Goal: Task Accomplishment & Management: Complete application form

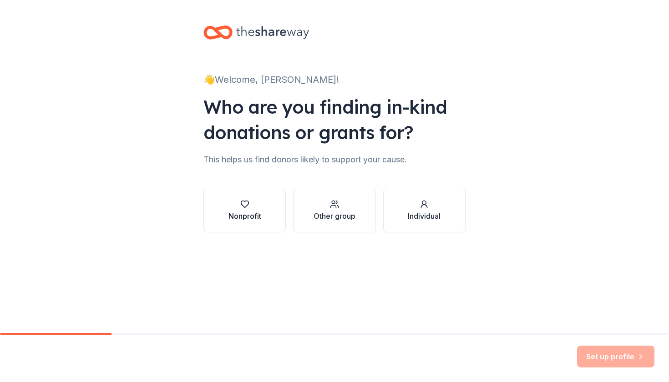
click at [253, 209] on div "Nonprofit" at bounding box center [244, 211] width 33 height 22
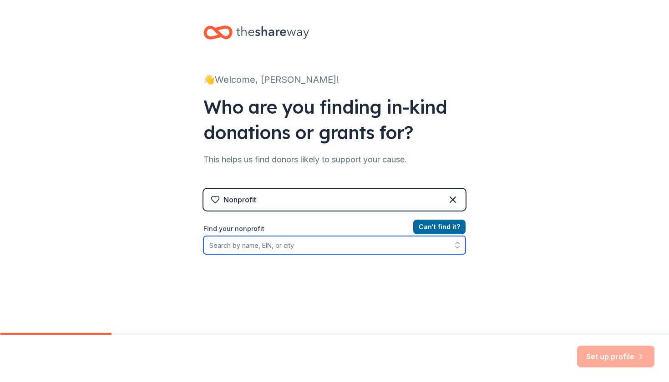
click at [263, 241] on input "Find your nonprofit" at bounding box center [334, 245] width 262 height 18
type input "Bruin Strategy Network"
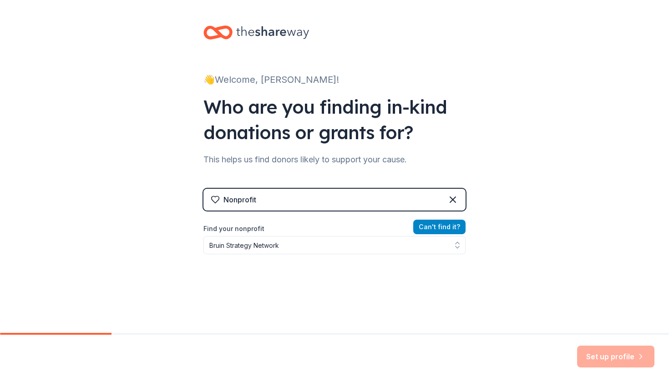
click at [430, 231] on button "Can ' t find it?" at bounding box center [439, 227] width 52 height 15
click at [454, 228] on button "Can ' t find it?" at bounding box center [439, 227] width 52 height 15
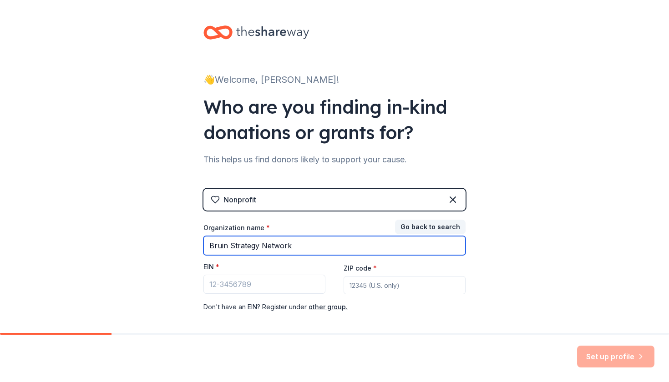
type input "Bruin Strategy Network"
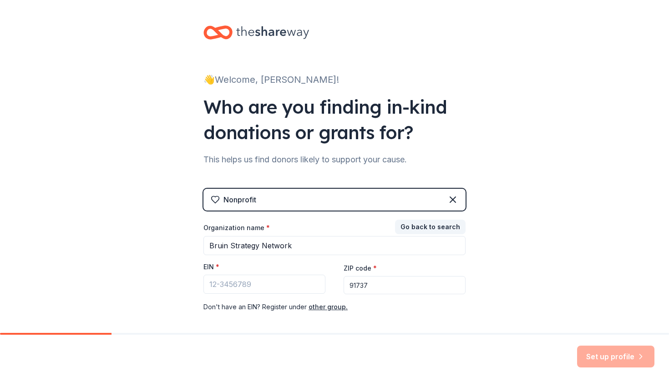
type input "91737"
click at [245, 291] on input "EIN *" at bounding box center [264, 284] width 122 height 19
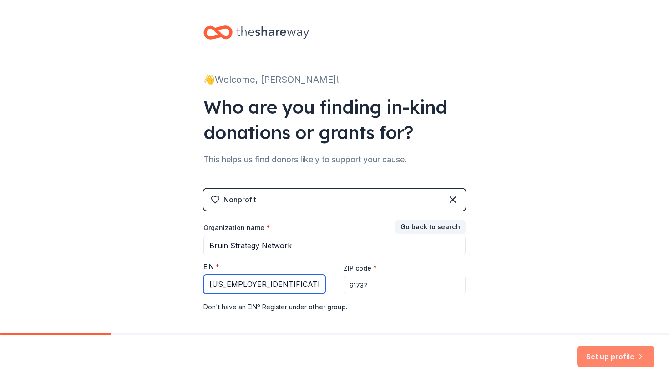
type input "[US_EMPLOYER_IDENTIFICATION_NUMBER]"
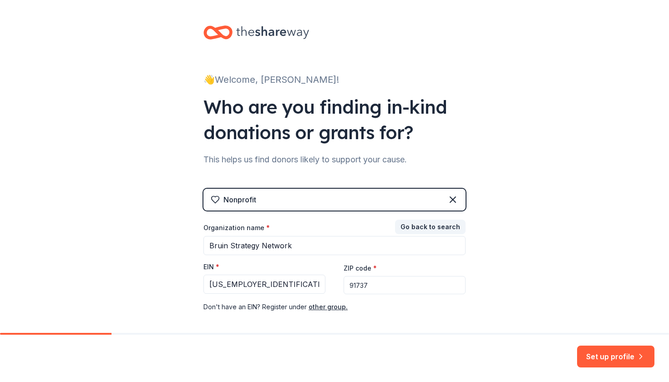
click at [603, 356] on button "Set up profile" at bounding box center [615, 357] width 77 height 22
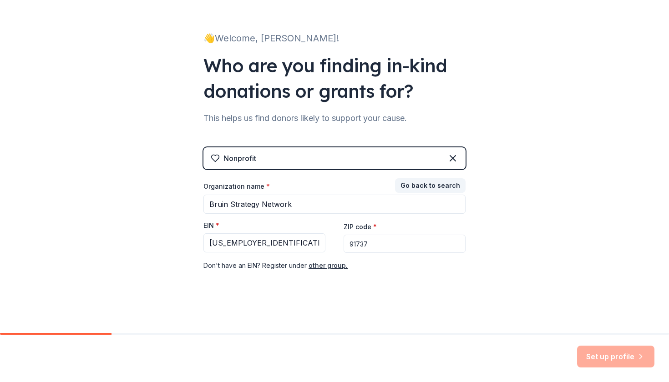
scroll to position [41, 0]
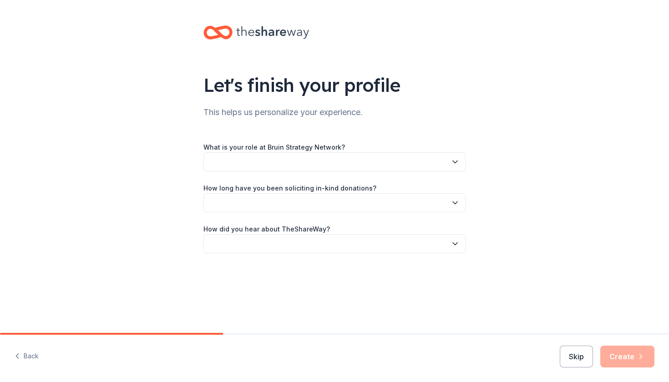
click at [335, 170] on button "button" at bounding box center [334, 161] width 262 height 19
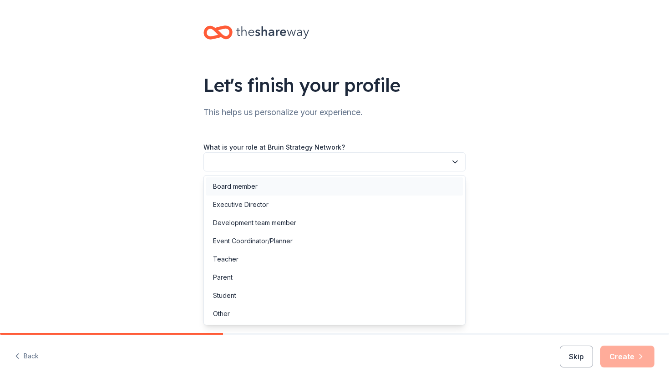
click at [271, 187] on div "Board member" at bounding box center [335, 186] width 258 height 18
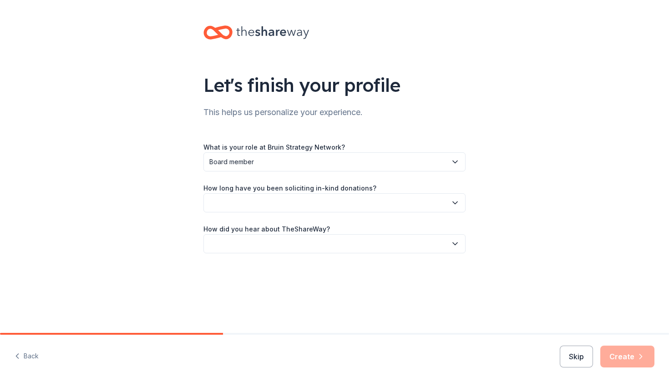
click at [261, 198] on button "button" at bounding box center [334, 202] width 262 height 19
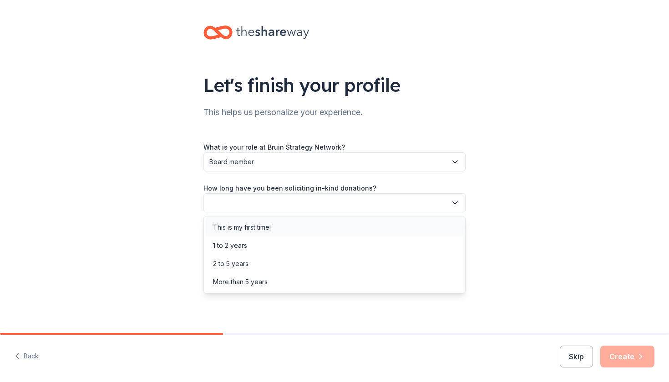
click at [251, 232] on div "This is my first time!" at bounding box center [242, 227] width 58 height 11
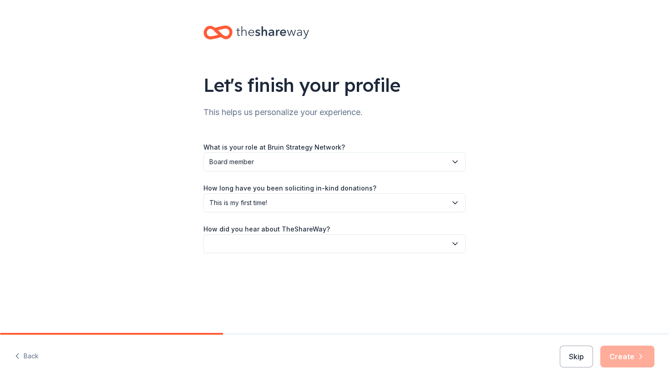
click at [228, 243] on button "button" at bounding box center [334, 243] width 262 height 19
click at [234, 288] on div "Online search" at bounding box center [233, 286] width 41 height 11
click at [630, 363] on button "Create" at bounding box center [627, 357] width 54 height 22
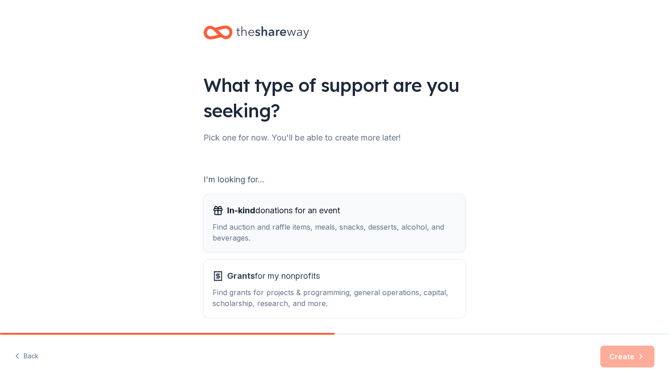
click at [285, 242] on div "Find auction and raffle items, meals, snacks, desserts, alcohol, and beverages." at bounding box center [334, 233] width 244 height 22
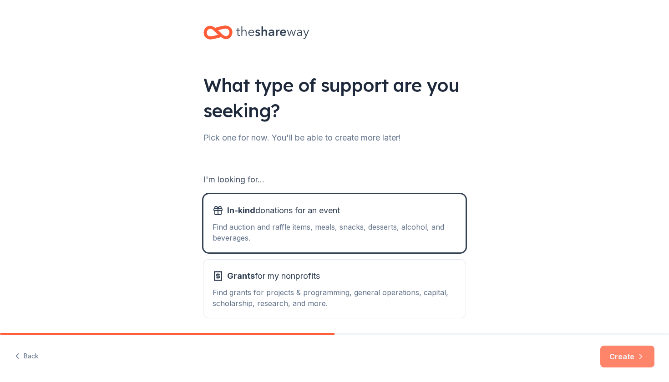
click at [639, 363] on button "Create" at bounding box center [627, 357] width 54 height 22
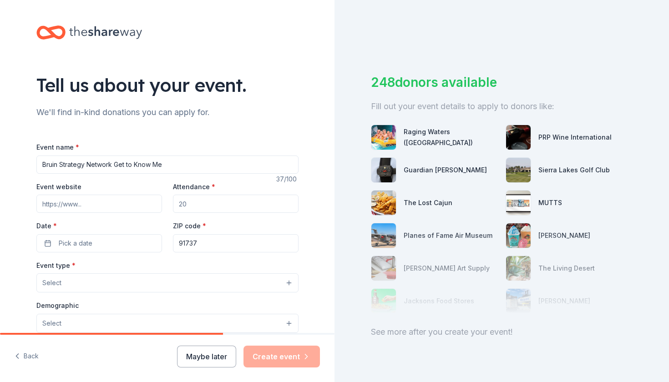
type input "Bruin Strategy Network Get to Know Me"
click at [66, 207] on input "Event website" at bounding box center [99, 204] width 126 height 18
paste input "[URL][DOMAIN_NAME]"
type input "[URL][DOMAIN_NAME]"
drag, startPoint x: 212, startPoint y: 204, endPoint x: 109, endPoint y: 197, distance: 103.5
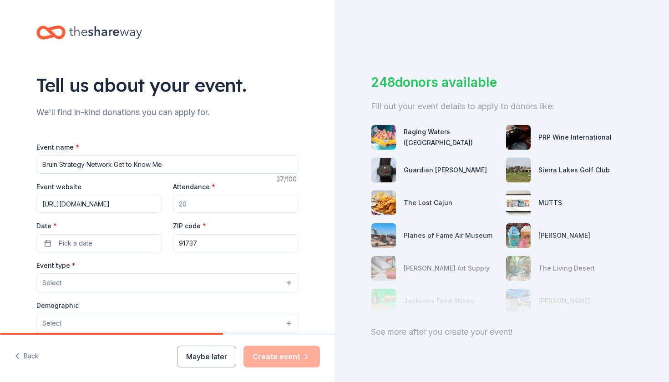
click at [109, 199] on div "Event website [URL][DOMAIN_NAME] Attendance * Date * Pick a date ZIP code * 917…" at bounding box center [167, 216] width 262 height 71
type input "150"
click at [128, 242] on button "Pick a date" at bounding box center [99, 243] width 126 height 18
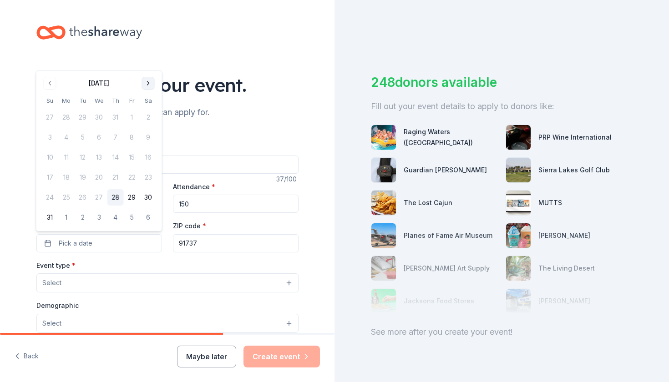
click at [146, 80] on button "Go to next month" at bounding box center [148, 83] width 13 height 13
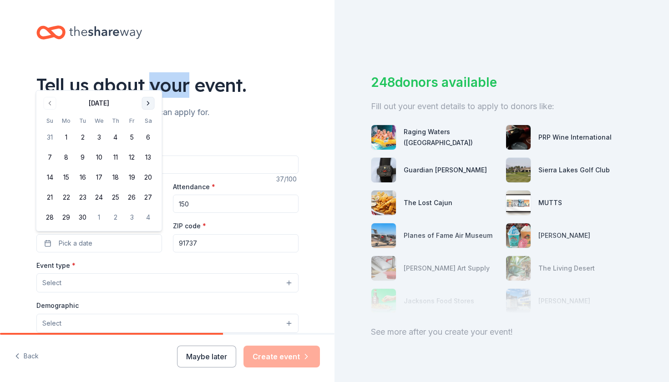
click at [146, 80] on div "Tell us about your event." at bounding box center [167, 84] width 262 height 25
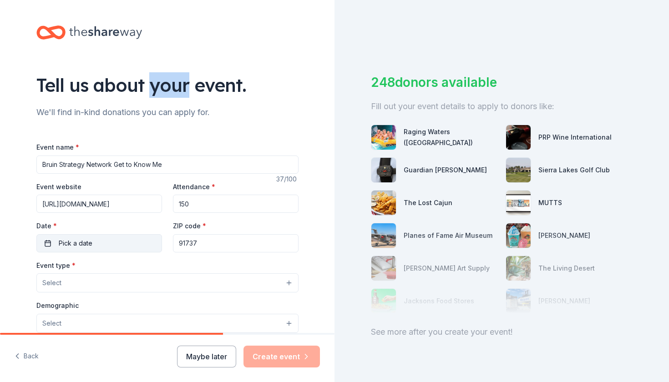
click at [96, 243] on button "Pick a date" at bounding box center [99, 243] width 126 height 18
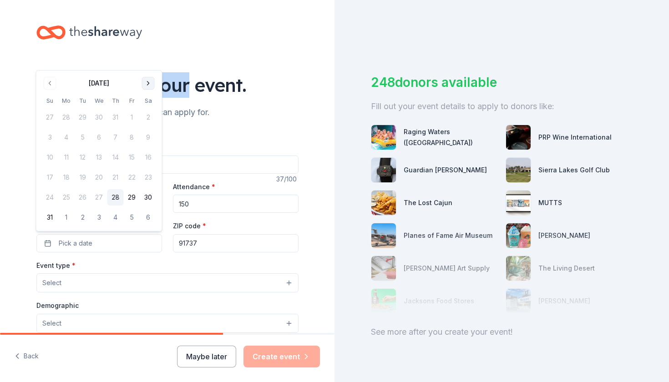
click at [147, 83] on button "Go to next month" at bounding box center [148, 83] width 13 height 13
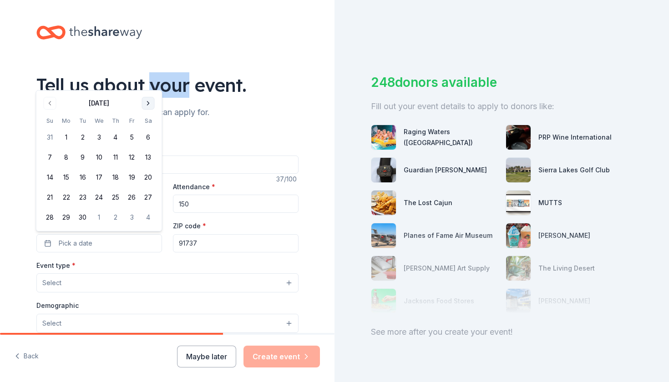
click at [147, 83] on div "Tell us about your event." at bounding box center [167, 84] width 262 height 25
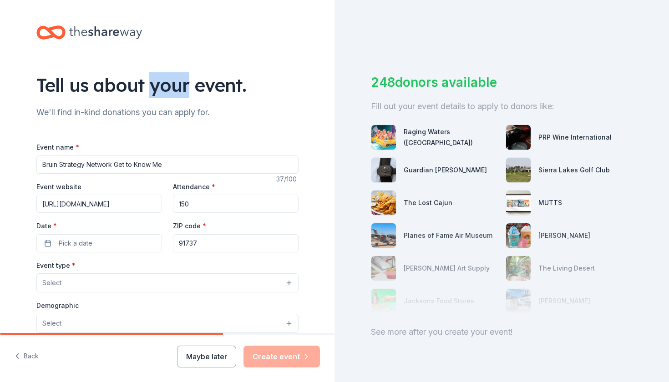
click at [101, 256] on div "Event name * Bruin Strategy Network Get to Know Me 37 /100 Event website [URL][…" at bounding box center [167, 351] width 262 height 420
click at [101, 248] on button "Pick a date" at bounding box center [99, 243] width 126 height 18
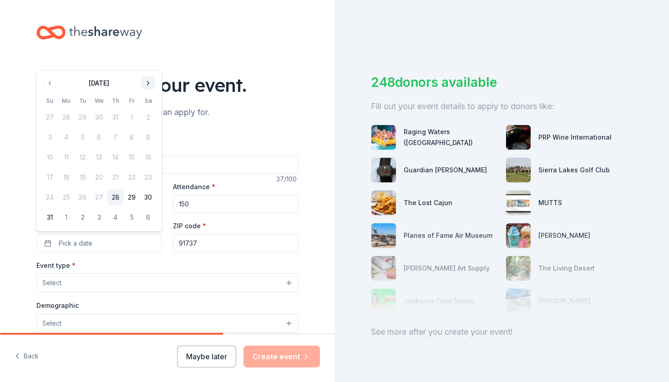
click at [149, 82] on button "Go to next month" at bounding box center [148, 83] width 13 height 13
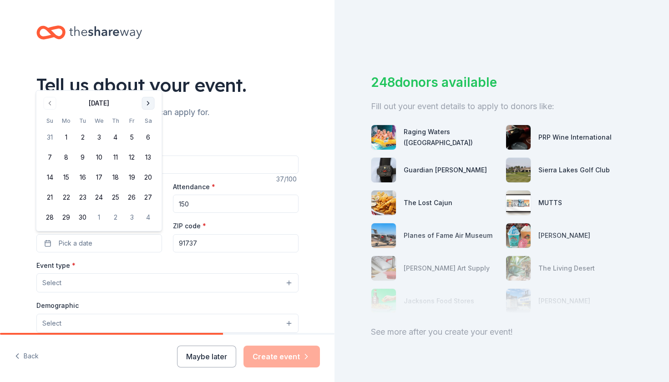
click at [149, 103] on button "Go to next month" at bounding box center [148, 103] width 13 height 13
click at [118, 139] on button "2" at bounding box center [115, 137] width 16 height 16
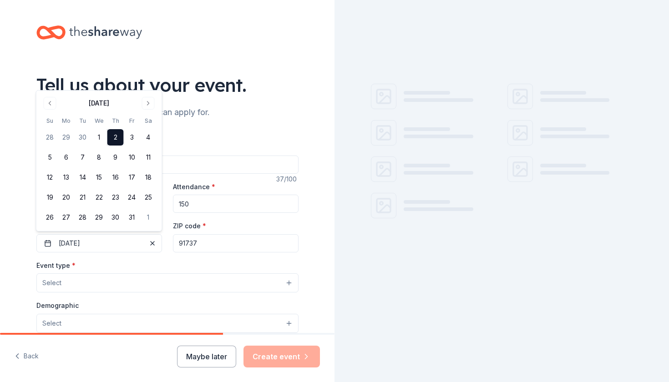
click at [212, 242] on input "91737" at bounding box center [236, 243] width 126 height 18
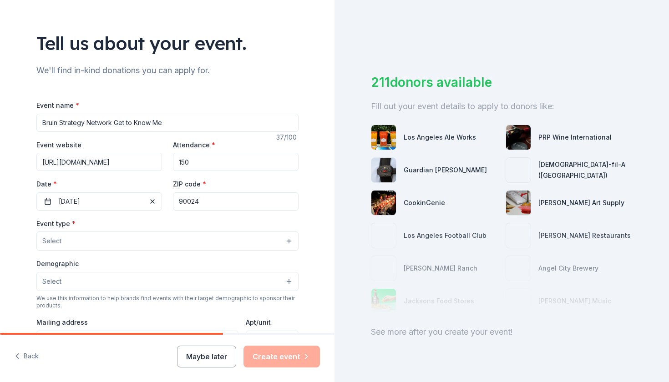
scroll to position [48, 0]
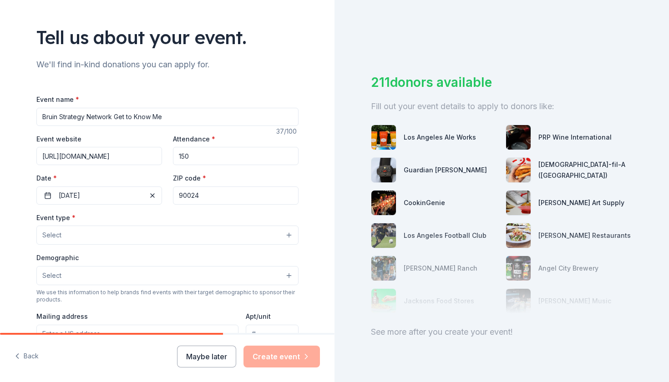
type input "90024"
click at [127, 226] on button "Select" at bounding box center [167, 235] width 262 height 19
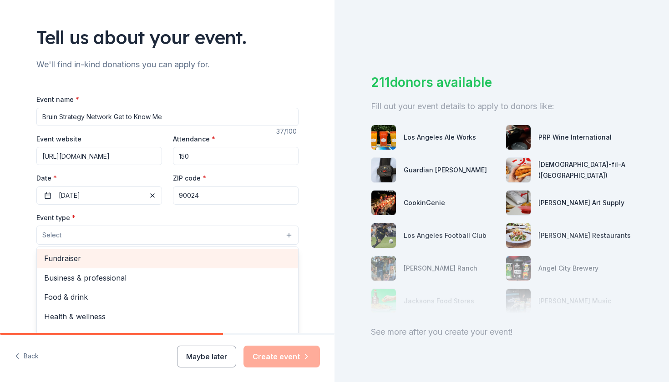
scroll to position [-2, 0]
click at [83, 258] on span "Fundraiser" at bounding box center [167, 258] width 247 height 12
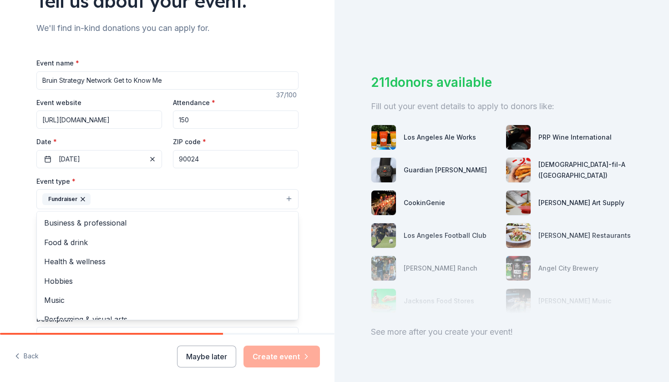
scroll to position [92, 0]
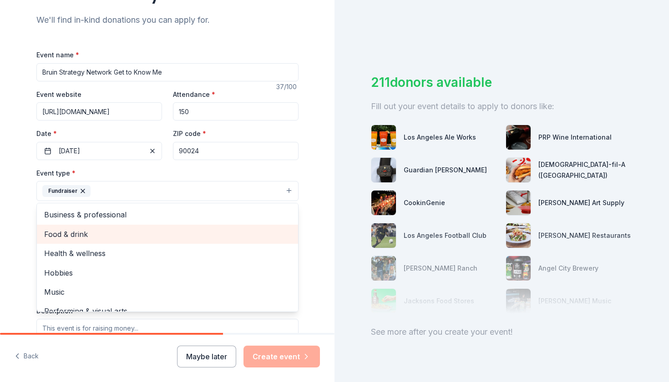
click at [14, 230] on div "Tell us about your event. We'll find in-kind donations you can apply for. Event…" at bounding box center [167, 211] width 334 height 606
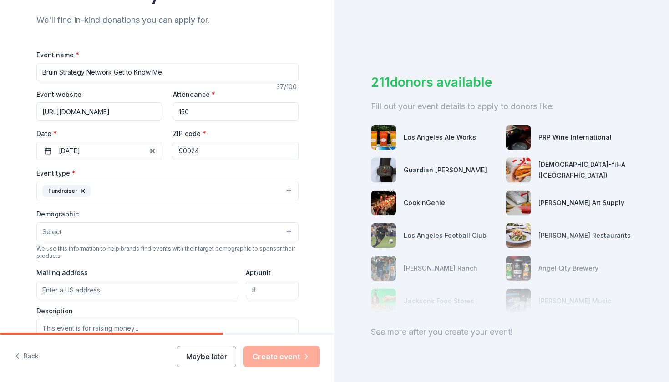
click at [78, 242] on div "Demographic Select We use this information to help brands find events with thei…" at bounding box center [167, 233] width 262 height 51
click at [68, 232] on button "Select" at bounding box center [167, 231] width 262 height 19
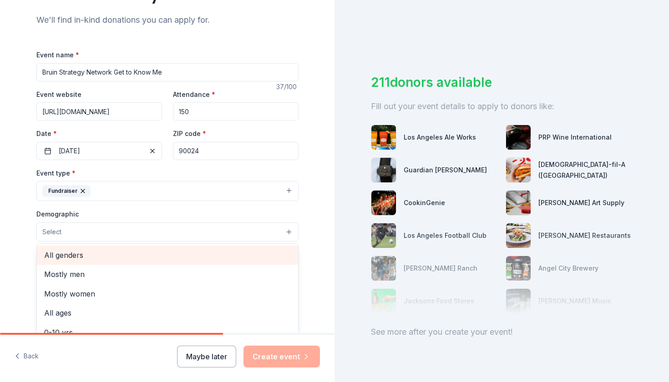
click at [81, 252] on span "All genders" at bounding box center [167, 255] width 247 height 12
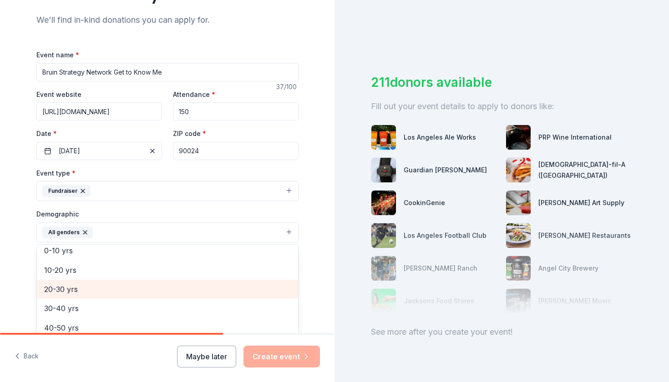
scroll to position [63, 0]
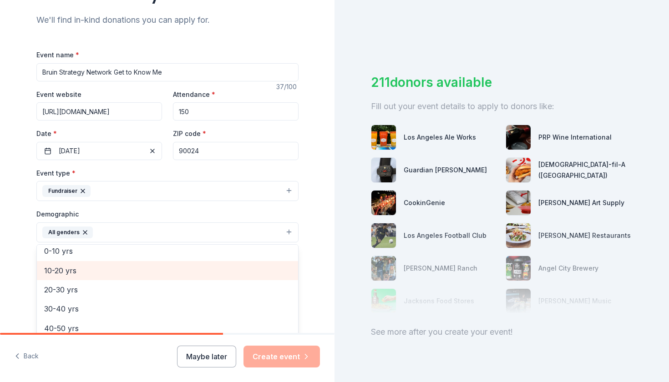
click at [66, 271] on span "10-20 yrs" at bounding box center [167, 271] width 247 height 12
click at [6, 265] on div "Tell us about your event. We'll find in-kind donations you can apply for. Event…" at bounding box center [167, 211] width 334 height 607
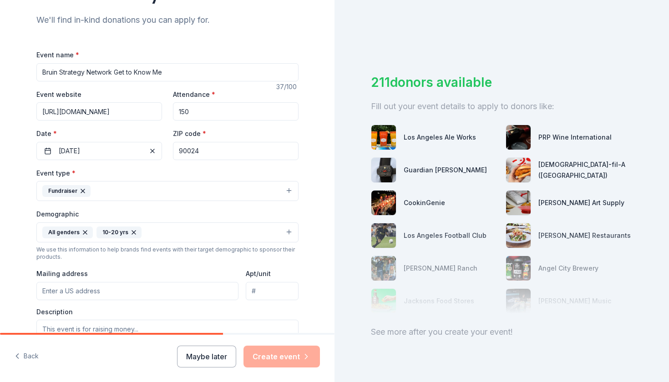
click at [131, 231] on icon "button" at bounding box center [133, 232] width 7 height 7
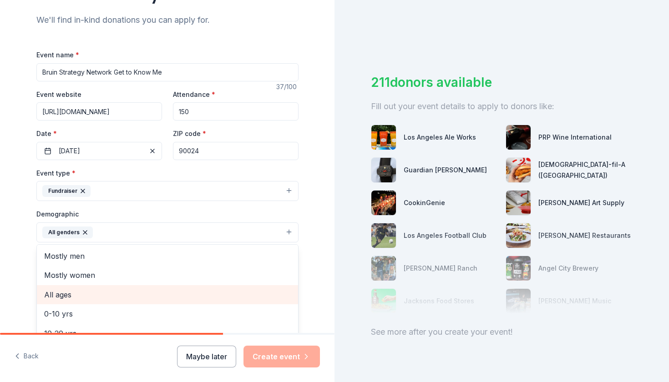
scroll to position [74, 0]
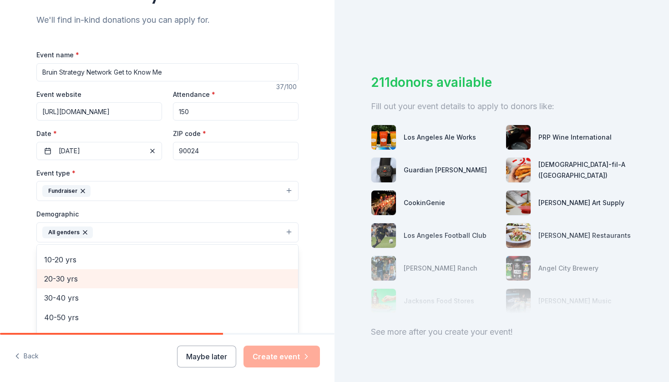
click at [76, 273] on span "20-30 yrs" at bounding box center [167, 279] width 247 height 12
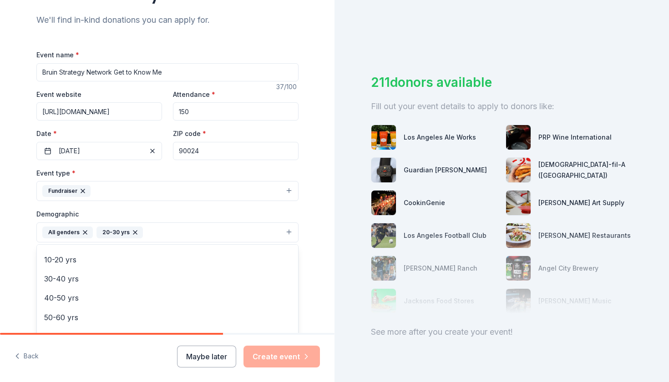
click at [9, 255] on div "Tell us about your event. We'll find in-kind donations you can apply for. Event…" at bounding box center [167, 211] width 334 height 607
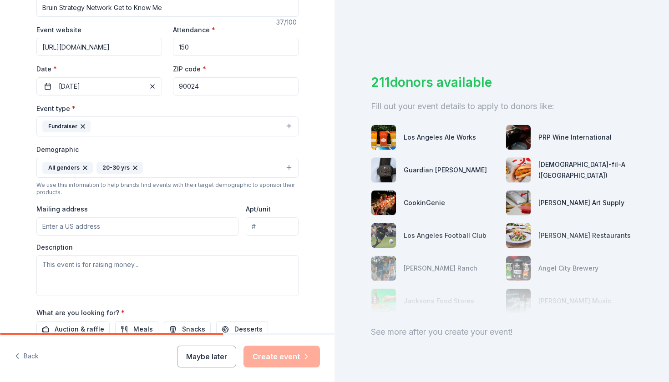
scroll to position [158, 0]
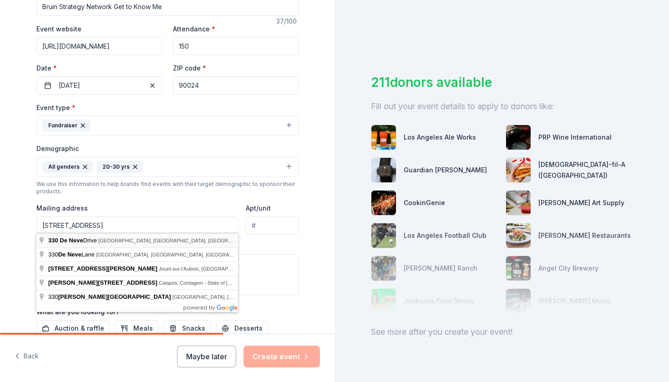
type input "[STREET_ADDRESS]"
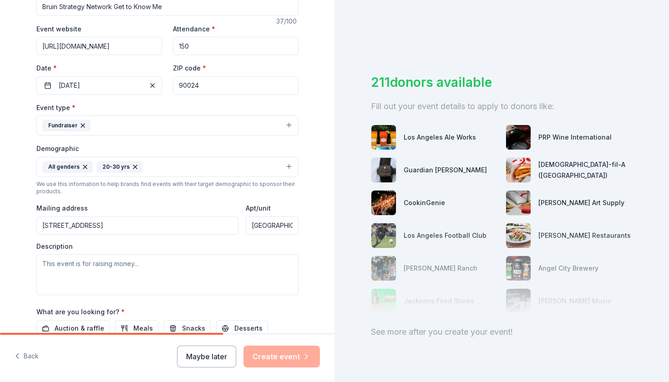
type input "[GEOGRAPHIC_DATA] 784"
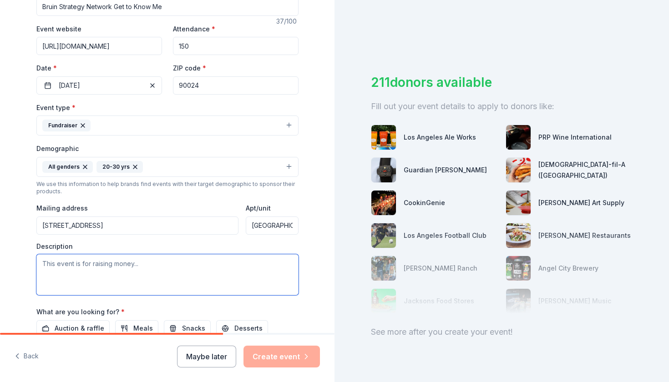
click at [146, 260] on textarea at bounding box center [167, 274] width 262 height 41
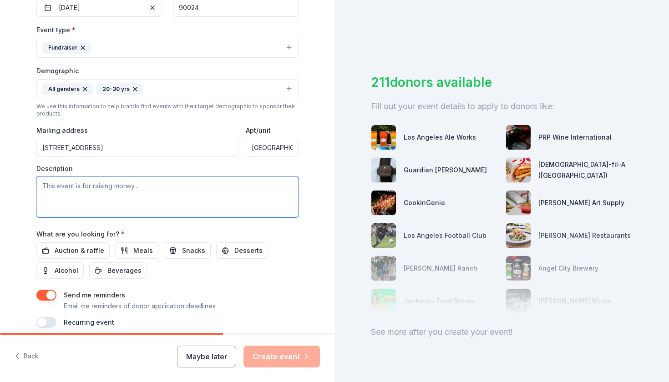
scroll to position [243, 0]
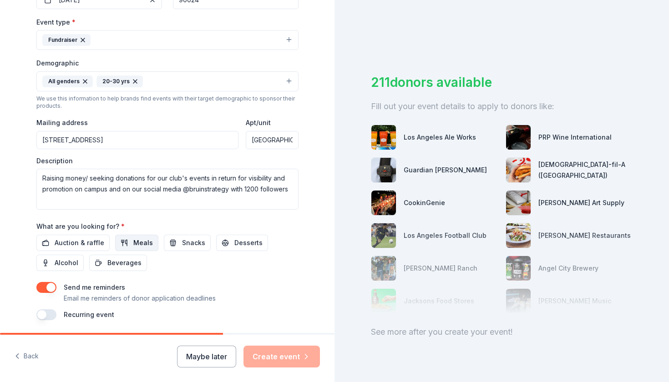
click at [136, 237] on span "Meals" at bounding box center [143, 242] width 20 height 11
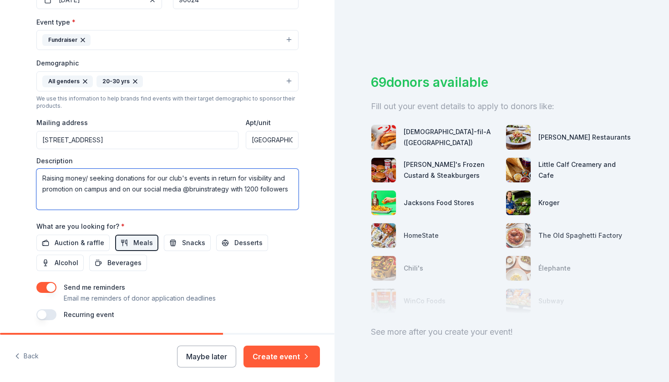
drag, startPoint x: 91, startPoint y: 177, endPoint x: 35, endPoint y: 180, distance: 55.6
click at [35, 180] on div "Tell us about your event. We'll find in-kind donations you can apply for. Event…" at bounding box center [167, 60] width 291 height 607
type textarea "Seeking donations for our club's events in return for visibility and promotion …"
click at [186, 240] on span "Snacks" at bounding box center [193, 242] width 23 height 11
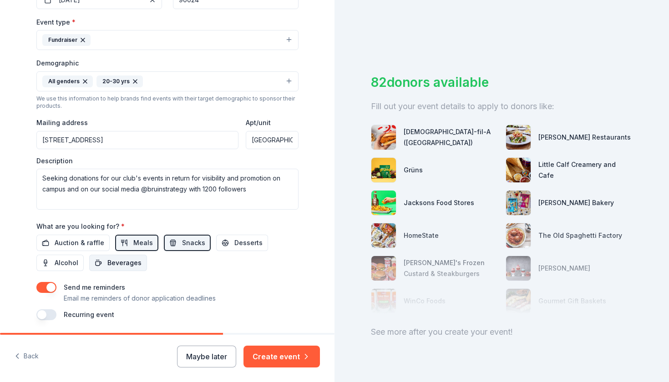
click at [130, 258] on span "Beverages" at bounding box center [124, 263] width 34 height 11
click at [143, 242] on span "Meals" at bounding box center [143, 242] width 20 height 11
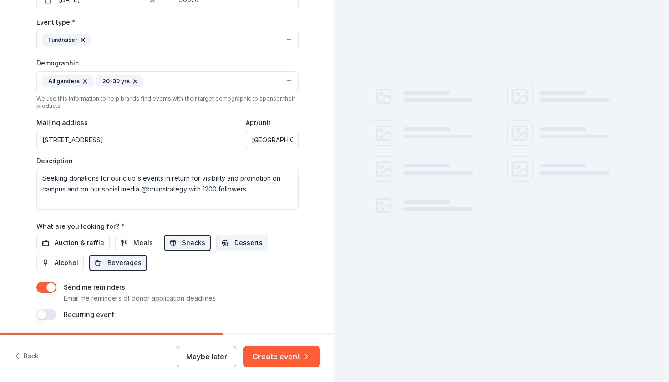
click at [250, 242] on span "Desserts" at bounding box center [248, 242] width 28 height 11
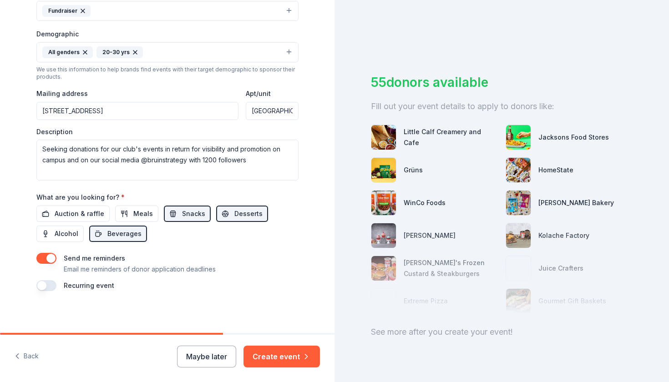
scroll to position [272, 0]
click at [42, 258] on button "button" at bounding box center [46, 258] width 20 height 11
drag, startPoint x: 263, startPoint y: 359, endPoint x: 263, endPoint y: 296, distance: 63.2
click at [263, 296] on div "Tell us about your event. We'll find in-kind donations you can apply for. Event…" at bounding box center [167, 191] width 334 height 382
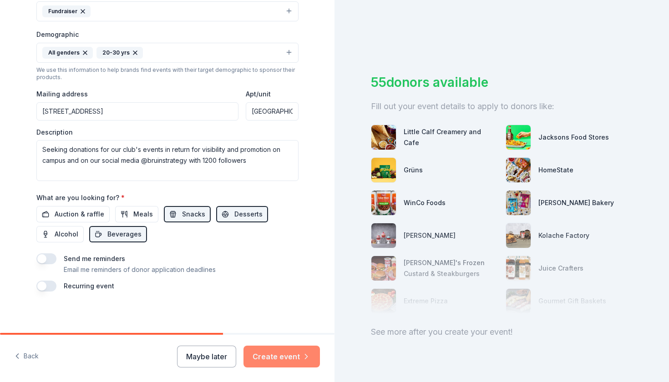
click at [272, 357] on button "Create event" at bounding box center [281, 357] width 76 height 22
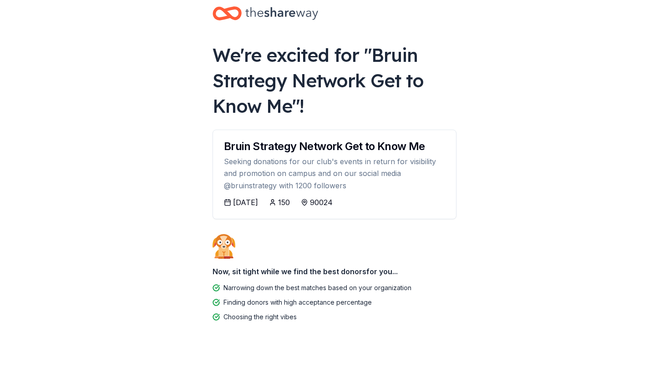
scroll to position [15, 0]
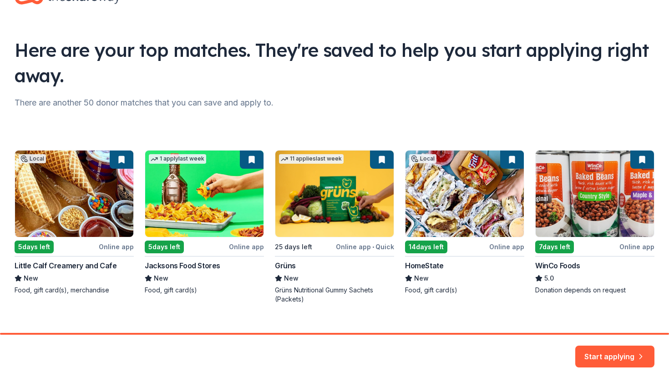
scroll to position [35, 0]
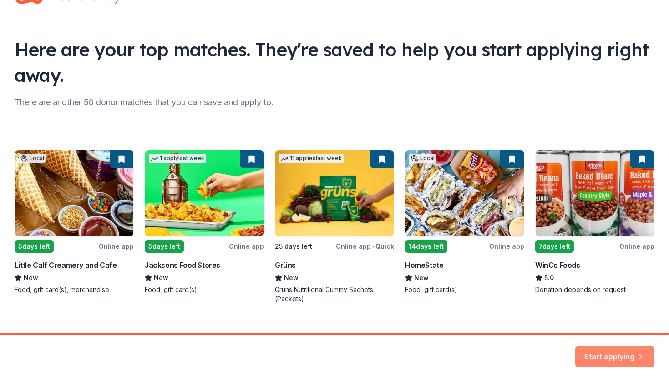
click at [591, 354] on button "Start applying" at bounding box center [614, 351] width 79 height 22
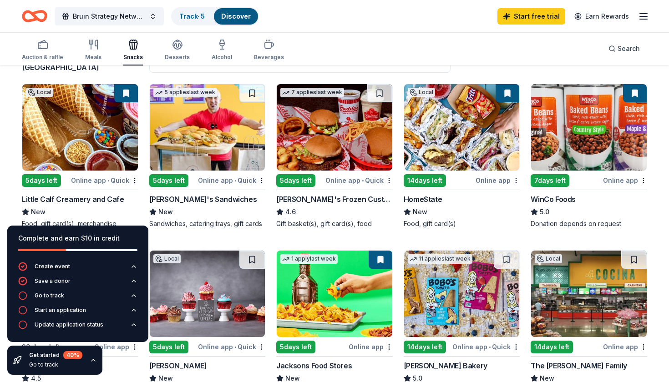
scroll to position [84, 0]
click at [85, 152] on img at bounding box center [80, 127] width 116 height 86
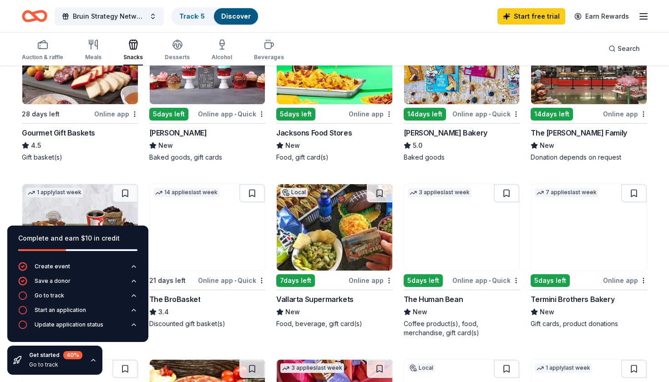
scroll to position [252, 0]
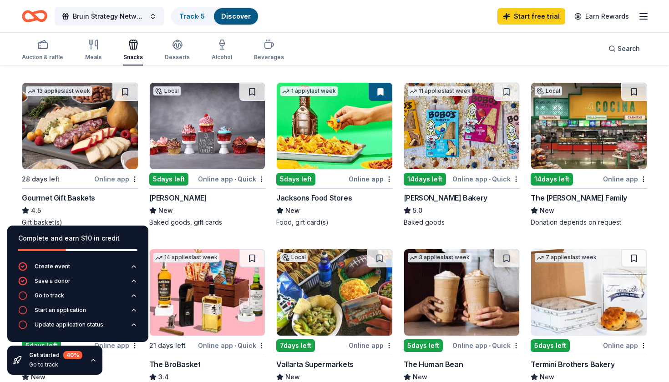
click at [77, 150] on img at bounding box center [80, 126] width 116 height 86
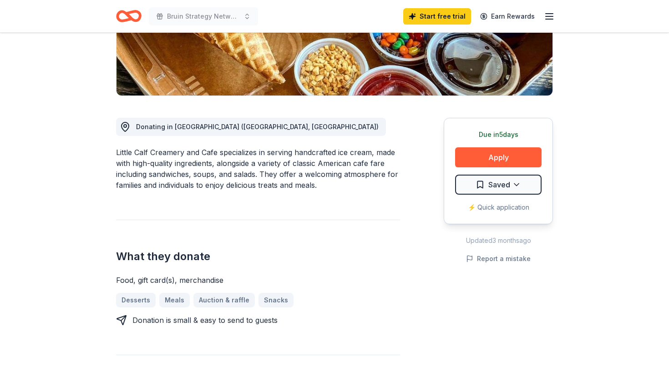
scroll to position [181, 0]
click at [490, 156] on button "Apply" at bounding box center [498, 157] width 86 height 20
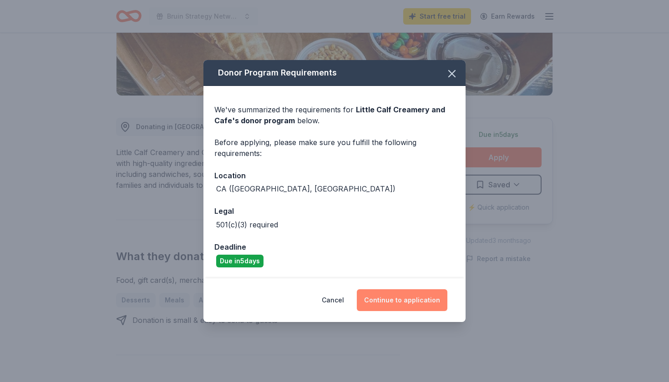
click at [398, 304] on button "Continue to application" at bounding box center [402, 300] width 91 height 22
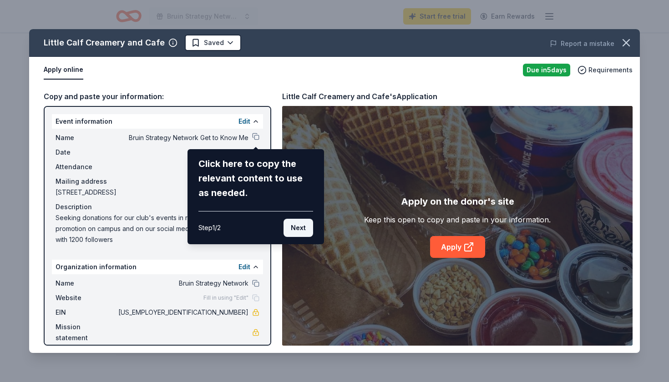
click at [300, 228] on button "Next" at bounding box center [298, 228] width 30 height 18
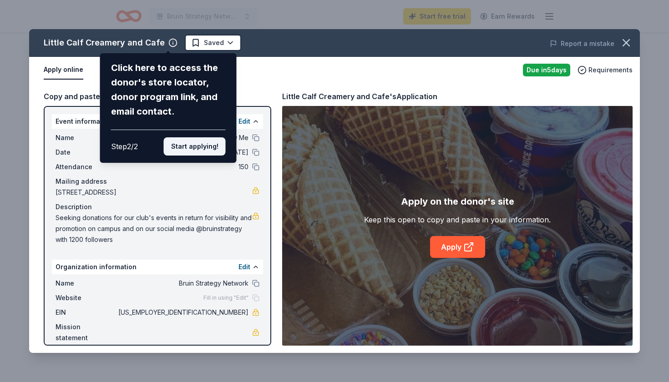
click at [181, 137] on button "Start applying!" at bounding box center [195, 146] width 62 height 18
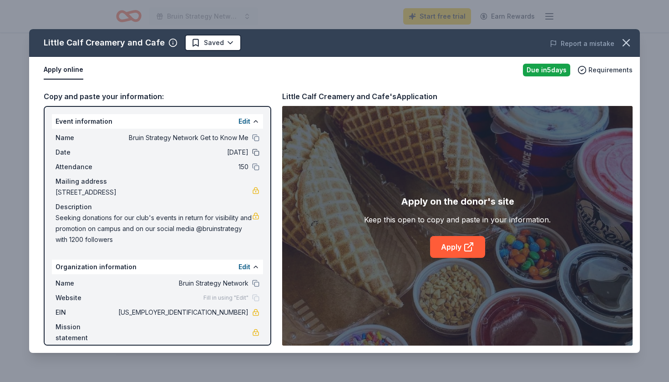
click at [253, 155] on button at bounding box center [255, 152] width 7 height 7
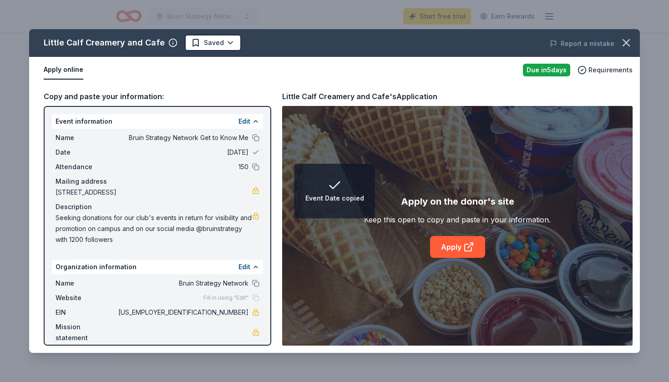
click at [232, 153] on span "10/02/25" at bounding box center [182, 152] width 132 height 11
click at [247, 121] on button "Edit" at bounding box center [244, 121] width 12 height 11
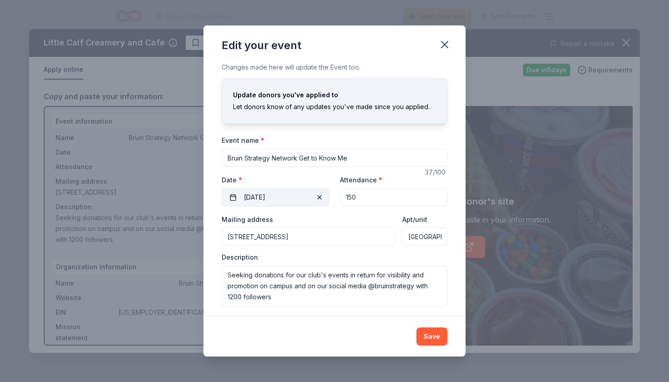
click at [258, 195] on button "[DATE]" at bounding box center [275, 197] width 107 height 18
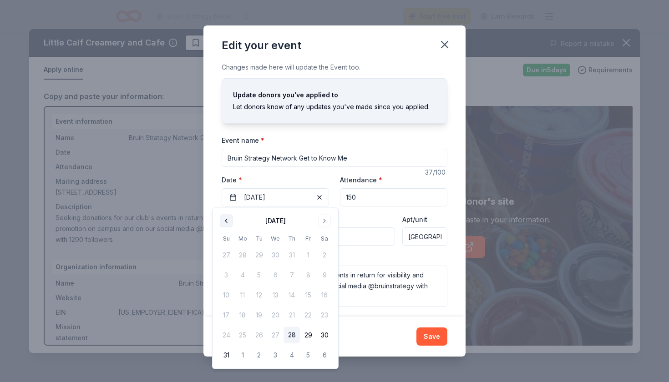
click at [229, 222] on button "Go to previous month" at bounding box center [226, 221] width 13 height 13
click at [323, 218] on button "Go to next month" at bounding box center [324, 221] width 13 height 13
click at [327, 224] on button "Go to next month" at bounding box center [324, 221] width 13 height 13
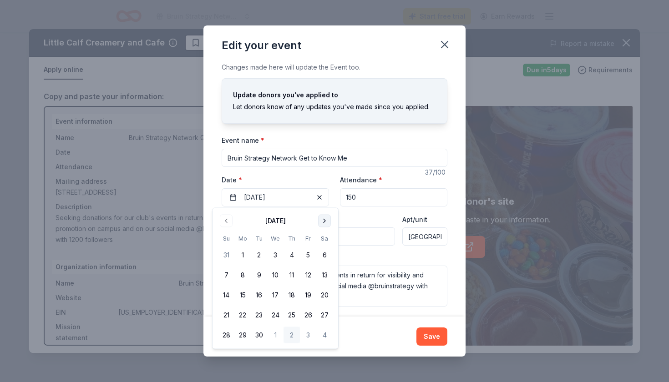
click at [327, 224] on button "Go to next month" at bounding box center [324, 221] width 13 height 13
click at [258, 271] on button "7" at bounding box center [259, 275] width 16 height 16
click at [366, 191] on input "150" at bounding box center [393, 197] width 107 height 18
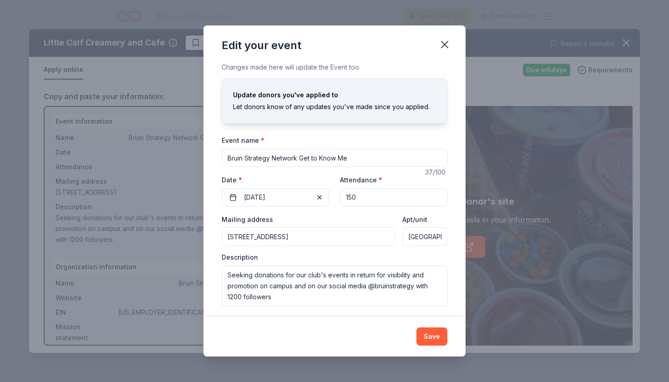
click at [366, 200] on input "150" at bounding box center [393, 197] width 107 height 18
type input "30"
click at [439, 338] on button "Save" at bounding box center [431, 337] width 31 height 18
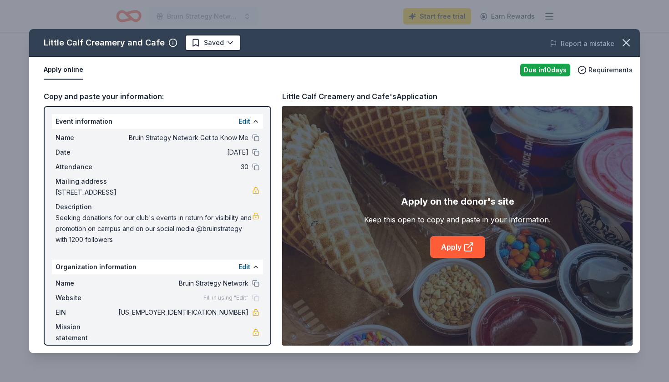
click at [242, 297] on span "Fill in using "Edit"" at bounding box center [225, 297] width 45 height 7
click at [241, 266] on button "Edit" at bounding box center [244, 267] width 12 height 11
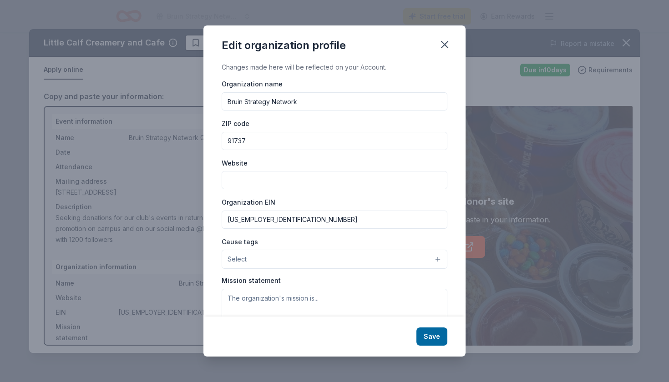
scroll to position [0, 0]
click at [277, 177] on input "Website" at bounding box center [335, 180] width 226 height 18
paste input "[URL][DOMAIN_NAME]"
type input "[URL][DOMAIN_NAME]"
click at [246, 300] on textarea at bounding box center [335, 320] width 226 height 63
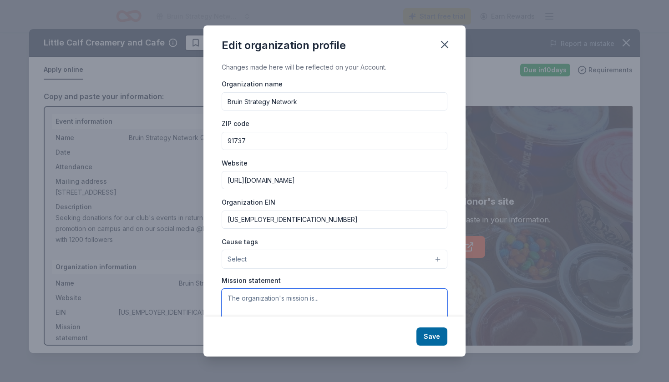
paste textarea "“Bruin Strategy Network empowers UCLA students to deliver practical, cross-disc…"
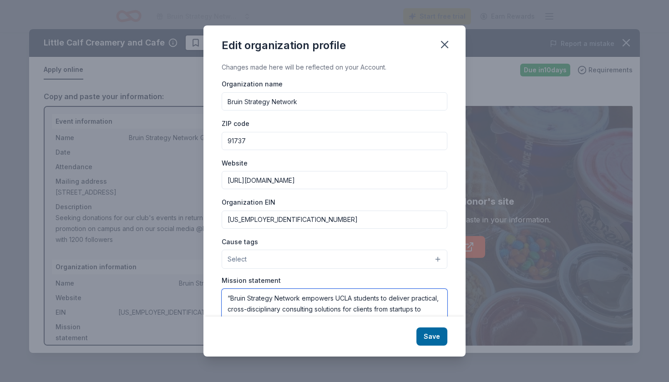
scroll to position [48, 0]
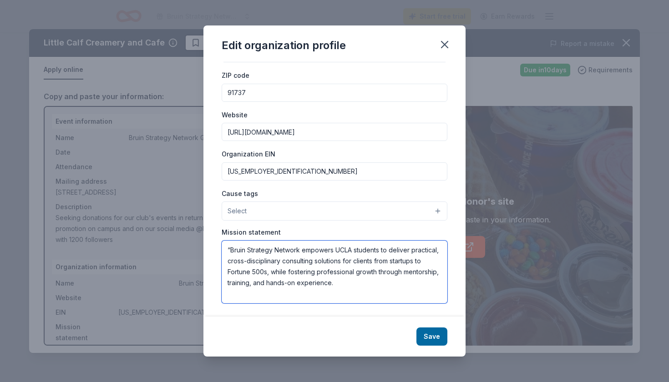
click at [229, 250] on textarea "“Bruin Strategy Network empowers UCLA students to deliver practical, cross-disc…" at bounding box center [335, 272] width 226 height 63
type textarea "Bruin Strategy Network empowers UCLA students to deliver practical, cross-disci…"
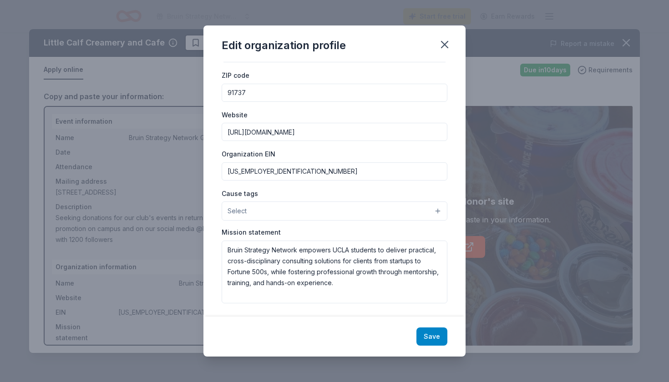
click at [429, 336] on button "Save" at bounding box center [431, 337] width 31 height 18
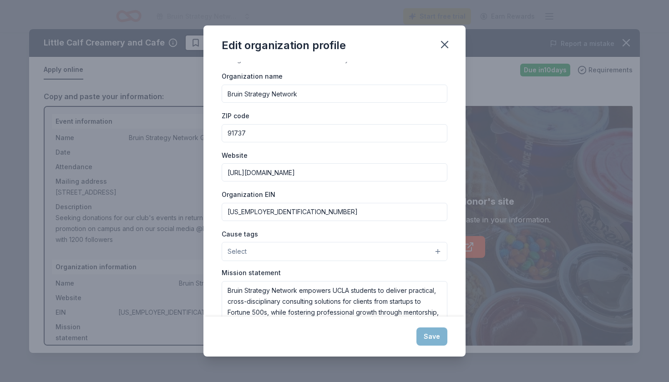
scroll to position [0, 0]
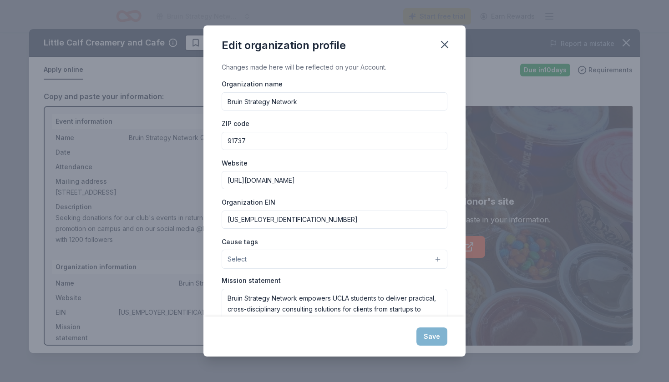
drag, startPoint x: 272, startPoint y: 141, endPoint x: 199, endPoint y: 137, distance: 72.9
click at [198, 138] on div "Edit organization profile Changes made here will be reflected on your Account. …" at bounding box center [334, 191] width 669 height 382
type input "902"
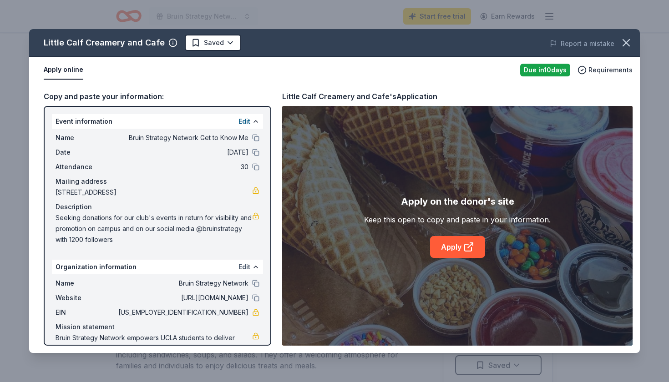
click at [250, 266] on button "Edit" at bounding box center [244, 267] width 12 height 11
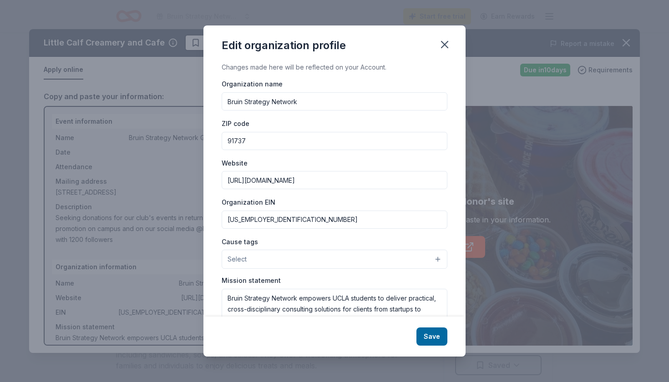
drag, startPoint x: 253, startPoint y: 145, endPoint x: 174, endPoint y: 101, distance: 91.3
click at [174, 101] on div "Edit organization profile Changes made here will be reflected on your Account. …" at bounding box center [334, 191] width 669 height 382
type input "0"
type input "90024"
click at [430, 334] on button "Save" at bounding box center [431, 337] width 31 height 18
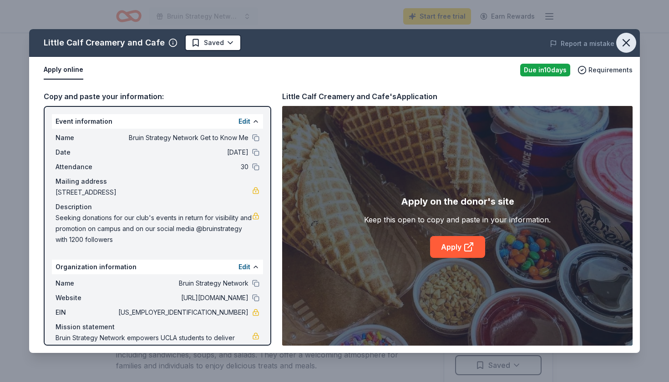
click at [628, 47] on icon "button" at bounding box center [626, 42] width 13 height 13
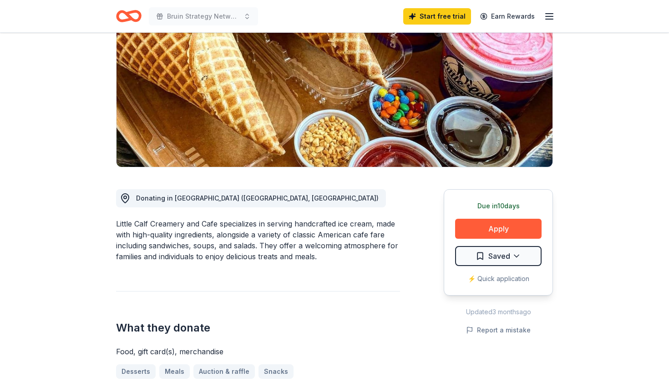
scroll to position [169, 0]
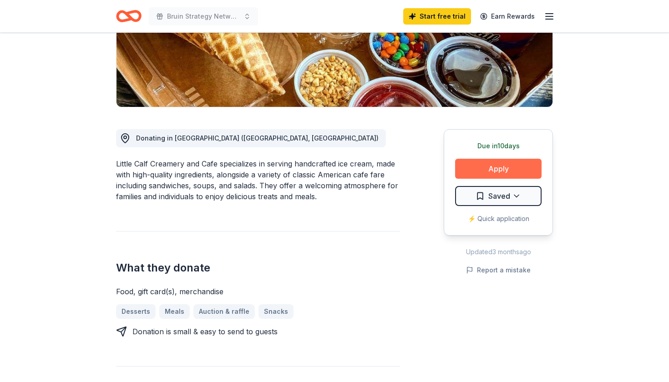
click at [484, 163] on button "Apply" at bounding box center [498, 169] width 86 height 20
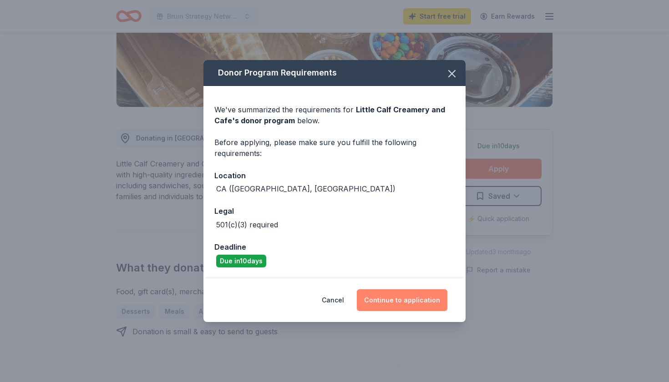
click at [388, 299] on button "Continue to application" at bounding box center [402, 300] width 91 height 22
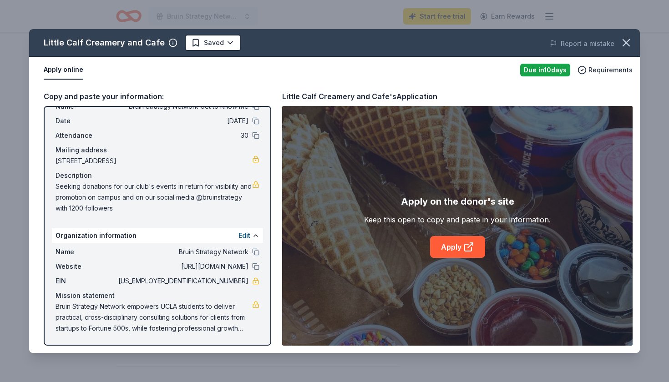
scroll to position [31, 0]
click at [465, 248] on icon at bounding box center [468, 247] width 11 height 11
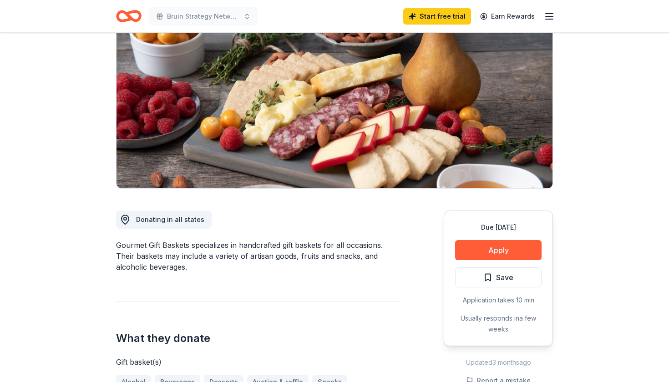
scroll to position [188, 0]
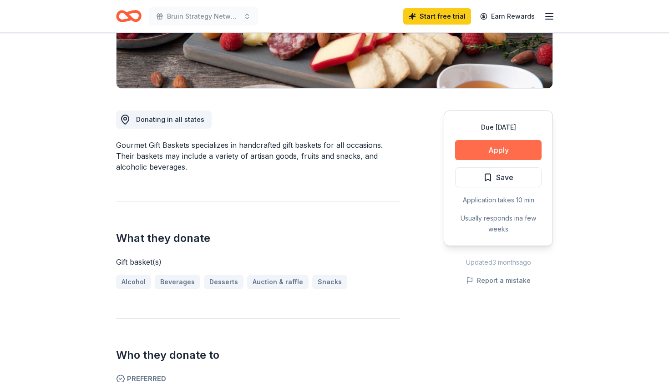
click at [500, 149] on button "Apply" at bounding box center [498, 150] width 86 height 20
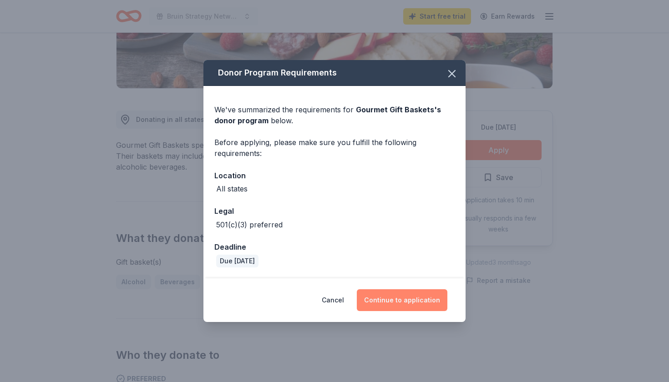
click at [389, 302] on button "Continue to application" at bounding box center [402, 300] width 91 height 22
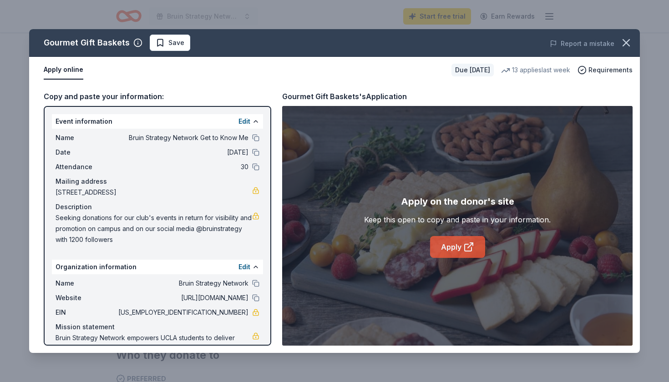
scroll to position [0, 0]
click at [471, 249] on icon at bounding box center [468, 247] width 7 height 7
